Goal: Transaction & Acquisition: Purchase product/service

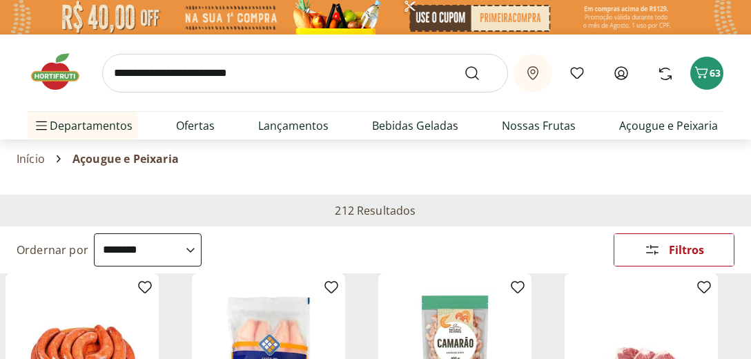
select select "**********"
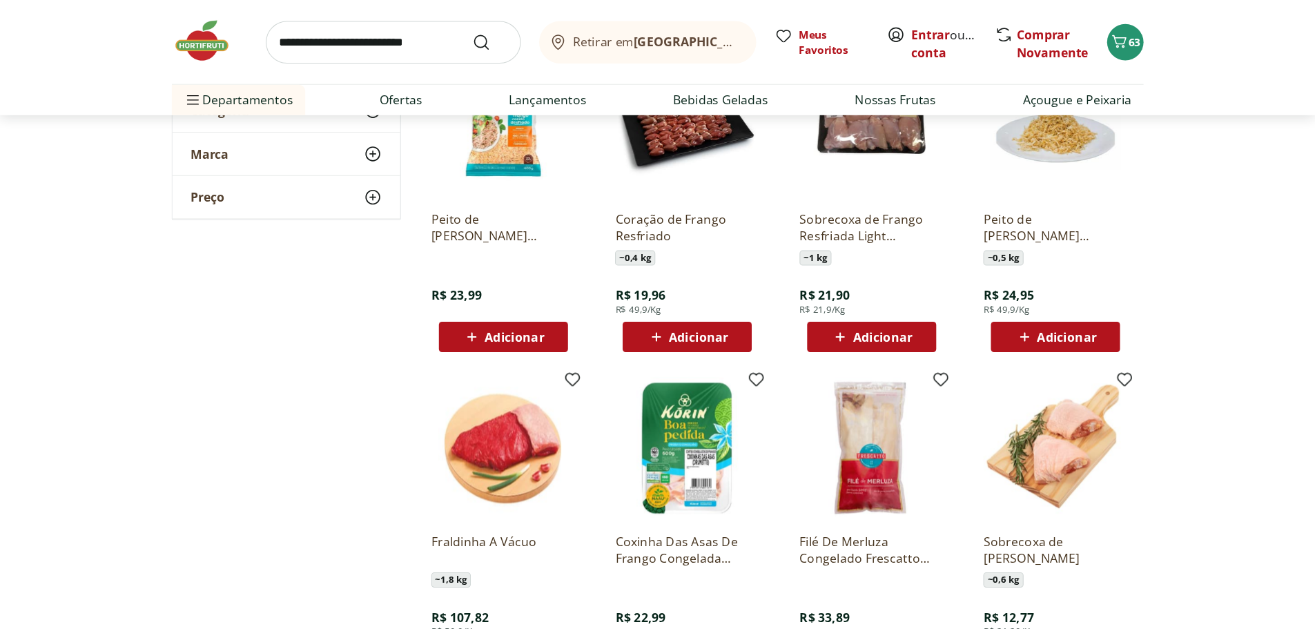
scroll to position [7102, 0]
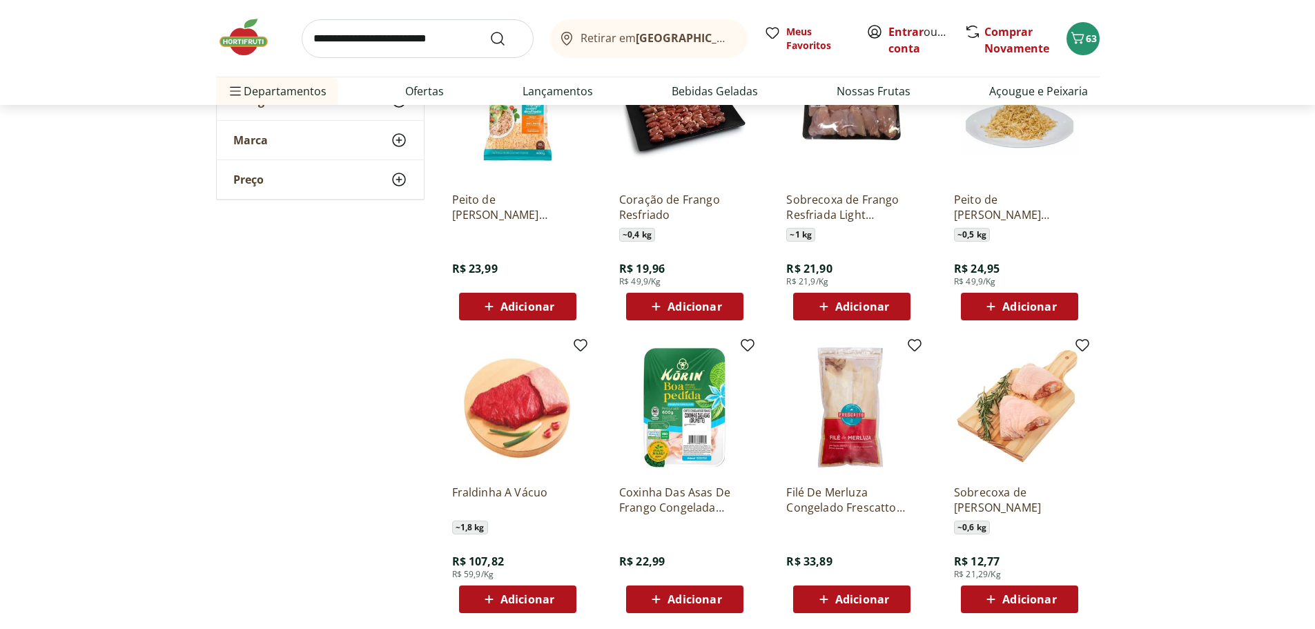
drag, startPoint x: 689, startPoint y: 3, endPoint x: 276, endPoint y: 398, distance: 571.4
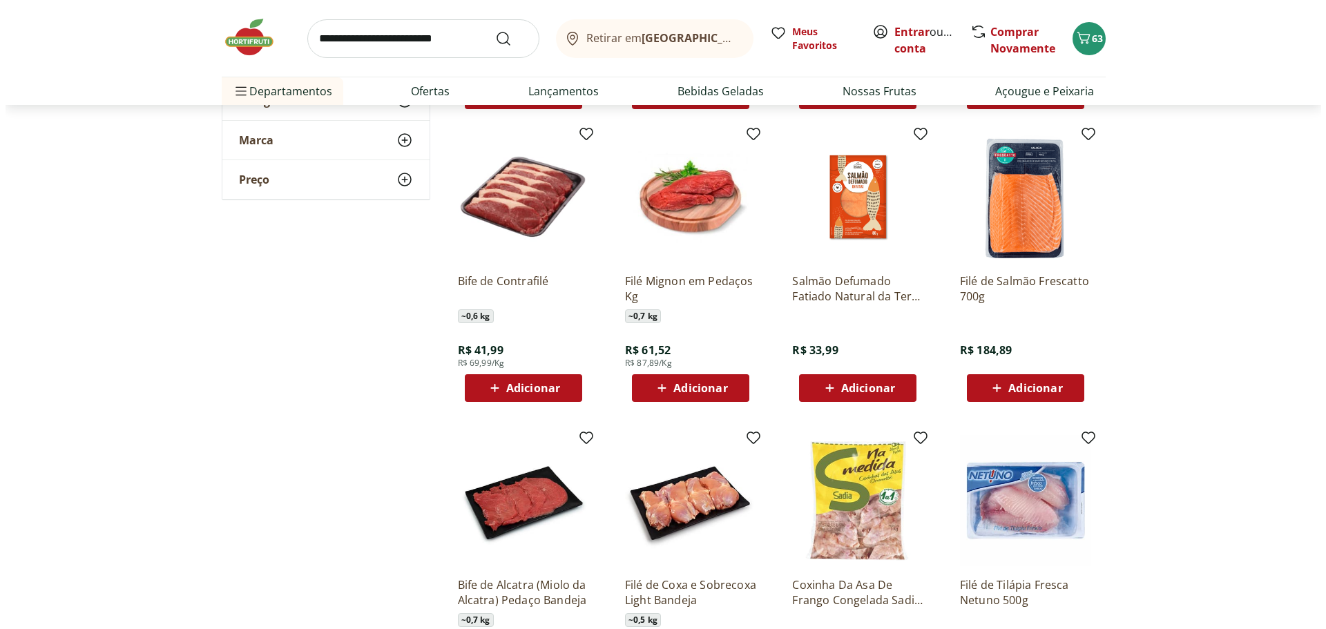
scroll to position [4617, 0]
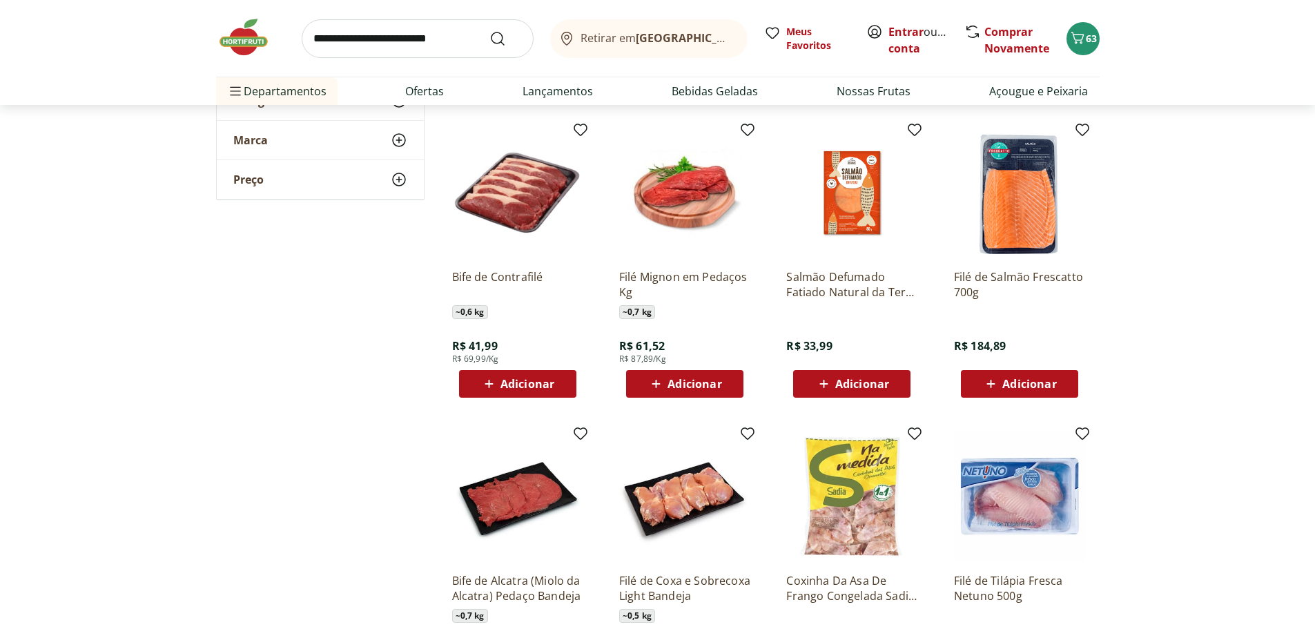
click at [528, 358] on span "Adicionar" at bounding box center [528, 383] width 54 height 11
click at [751, 36] on icon "Carrinho" at bounding box center [1078, 38] width 17 height 17
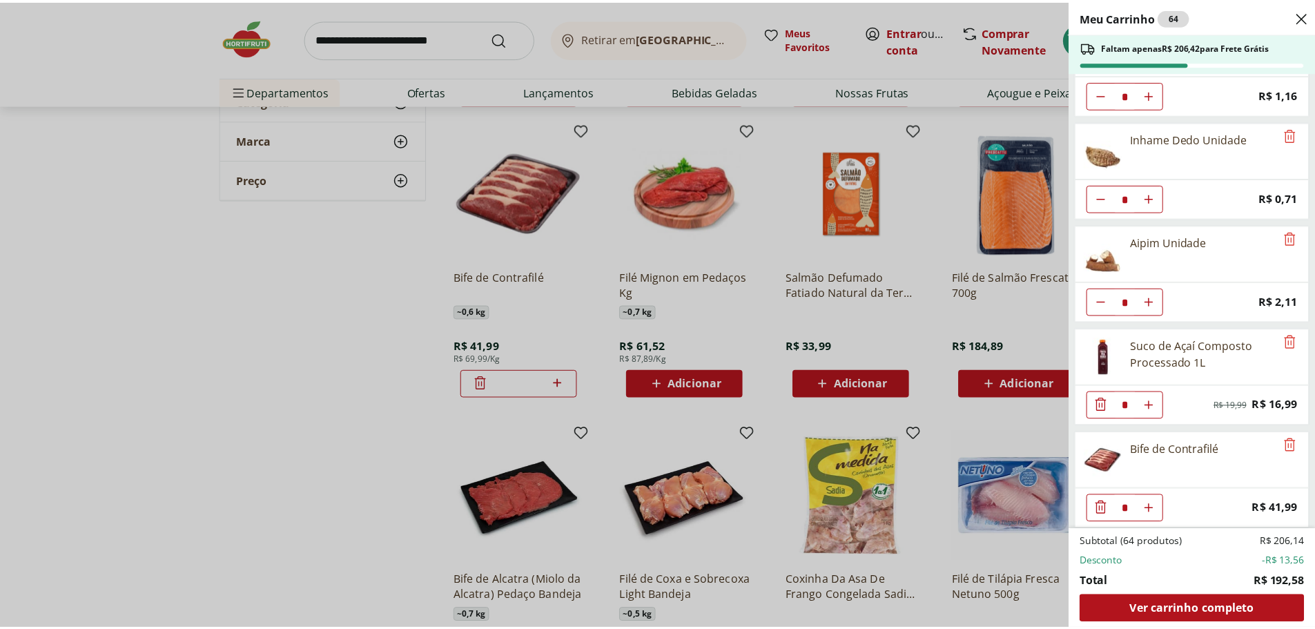
scroll to position [1516, 0]
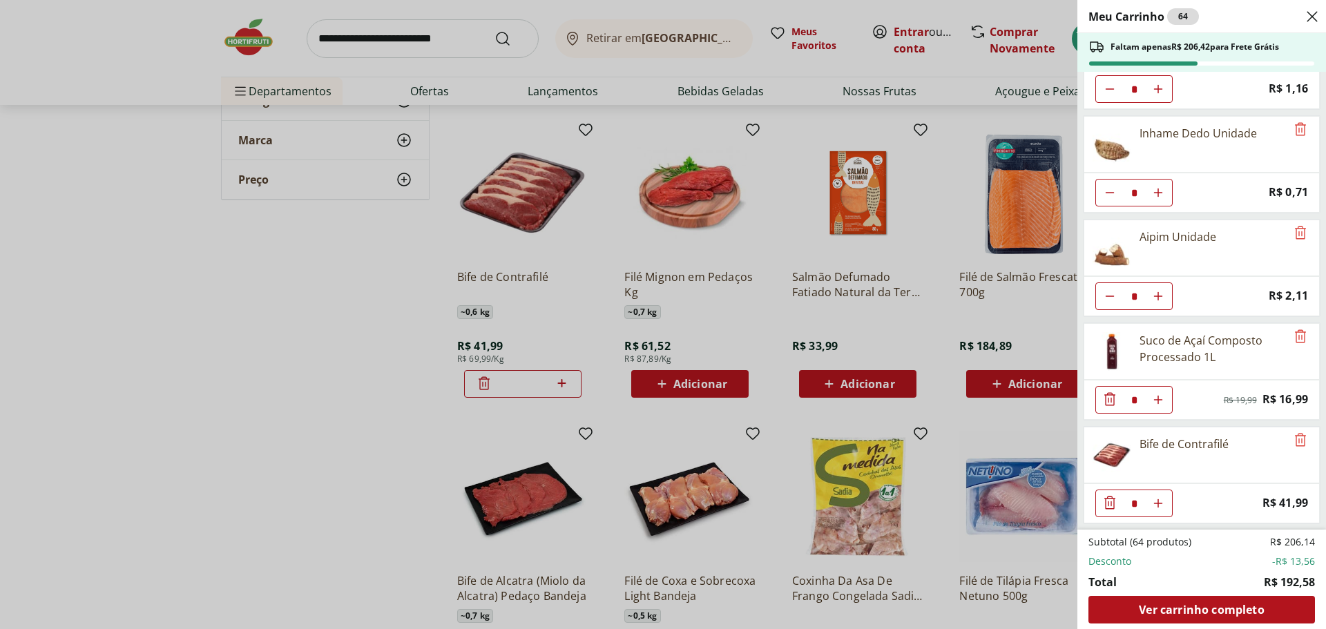
click at [380, 310] on div "Meu Carrinho 64 Faltam apenas R$ 206,42 para Frete Grátis Blueberry Embalada 12…" at bounding box center [663, 314] width 1326 height 629
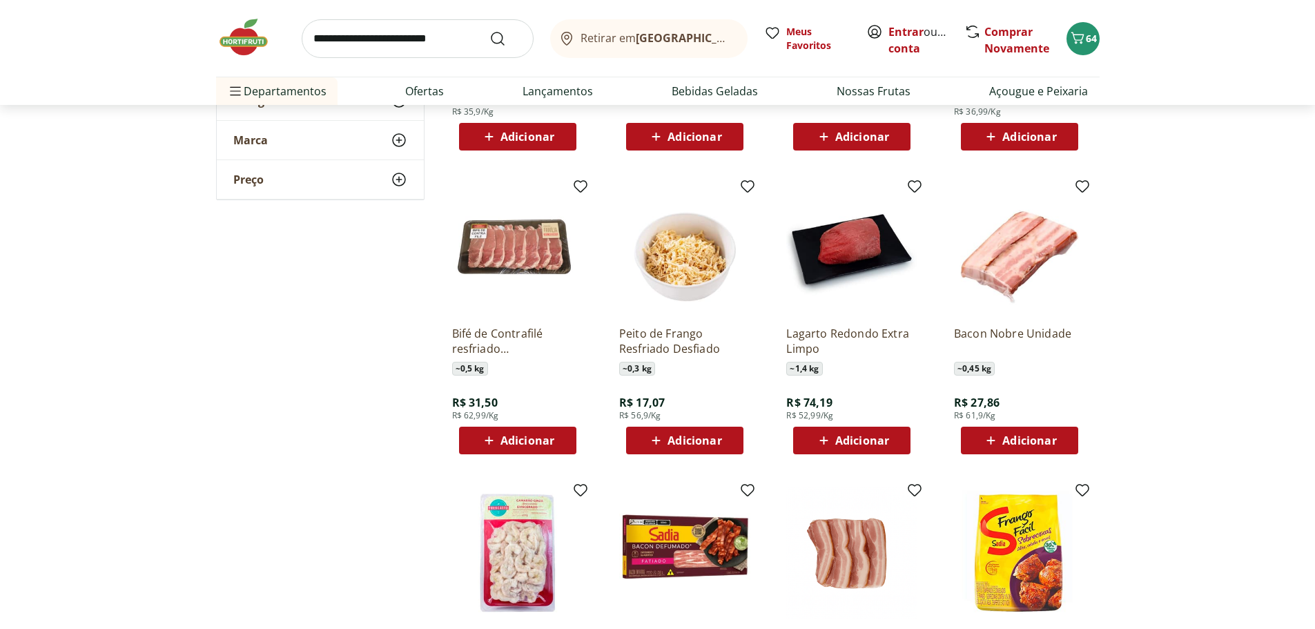
scroll to position [2959, 0]
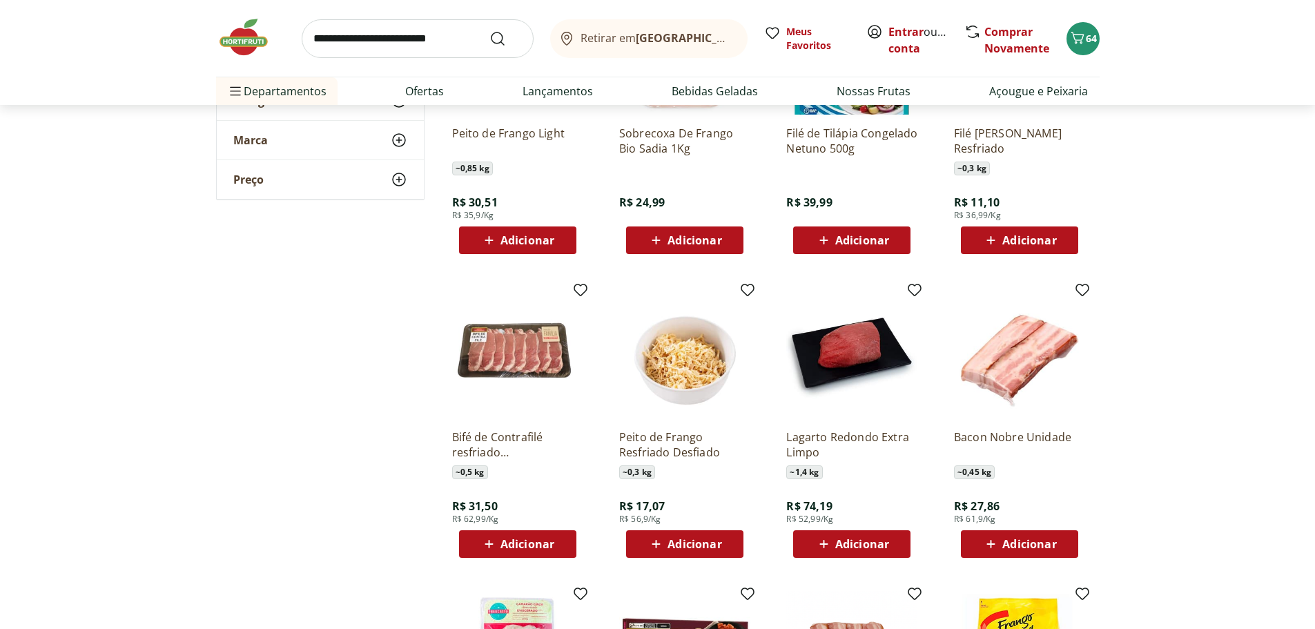
click at [543, 358] on div "Adicionar" at bounding box center [517, 544] width 95 height 25
